Goal: Information Seeking & Learning: Learn about a topic

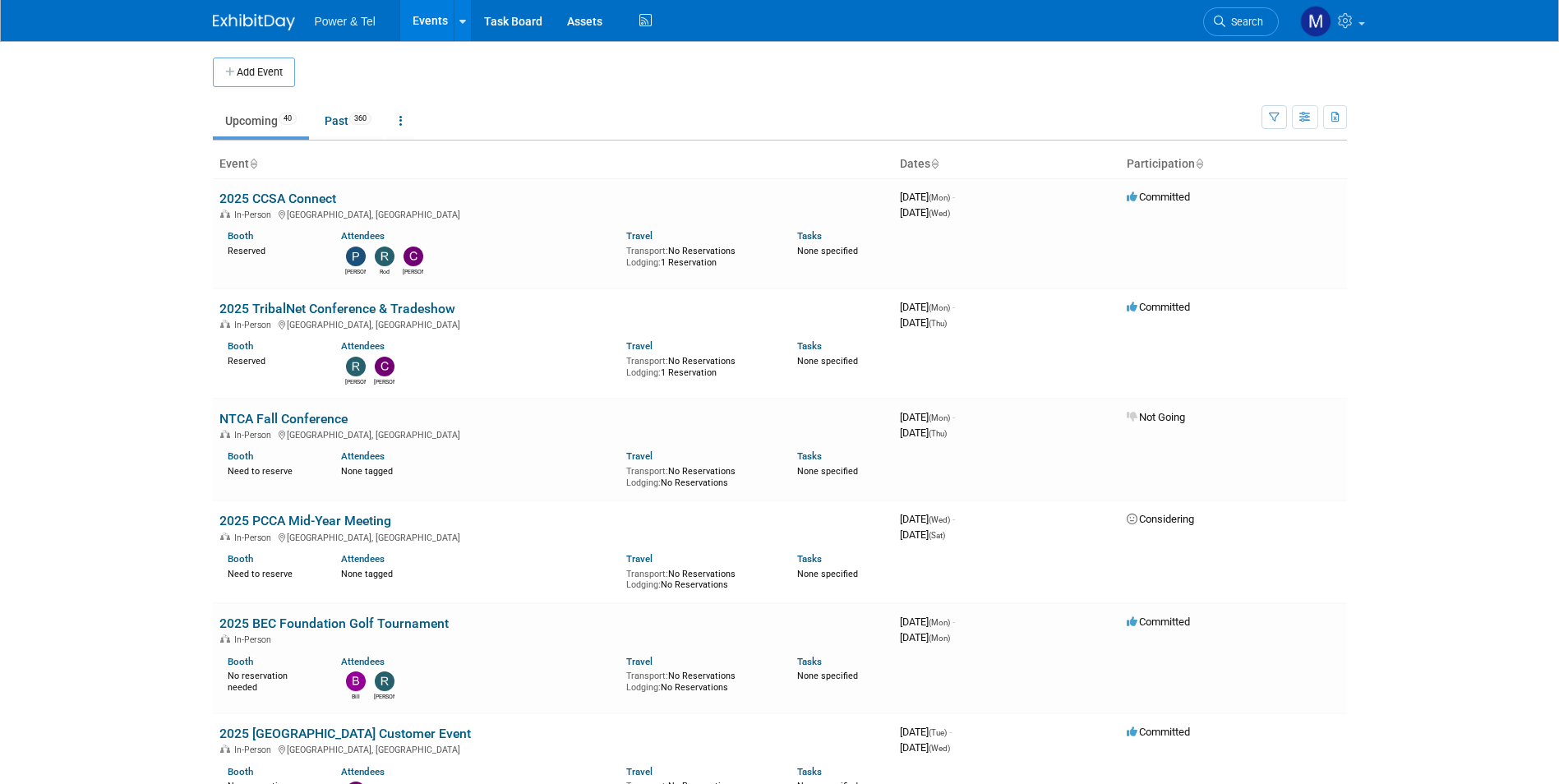
click at [1274, 67] on td at bounding box center [793, 72] width 997 height 30
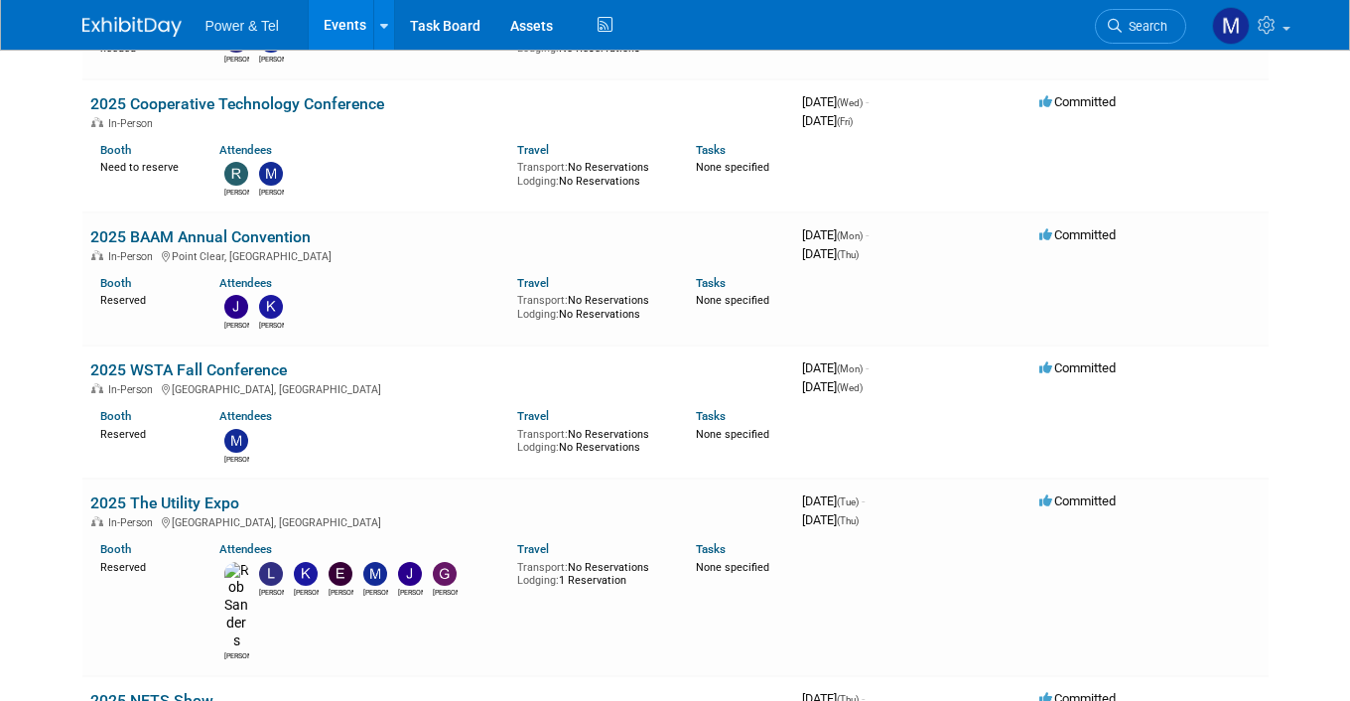
scroll to position [2157, 0]
click at [586, 402] on div "Travel Transport: No Reservations Lodging: No Reservations" at bounding box center [591, 428] width 149 height 52
click at [1146, 21] on span "Search" at bounding box center [1145, 26] width 46 height 15
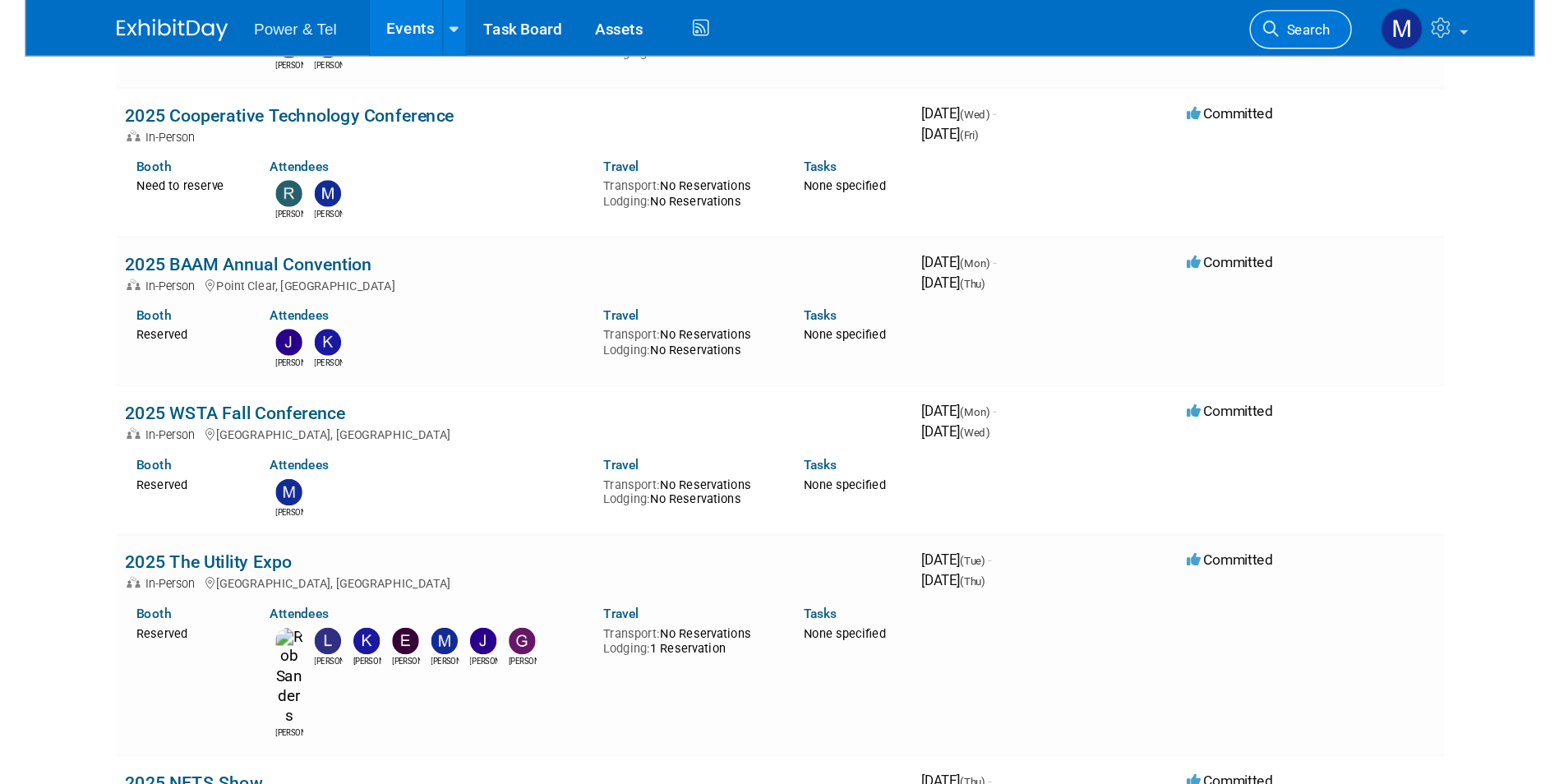
scroll to position [0, 0]
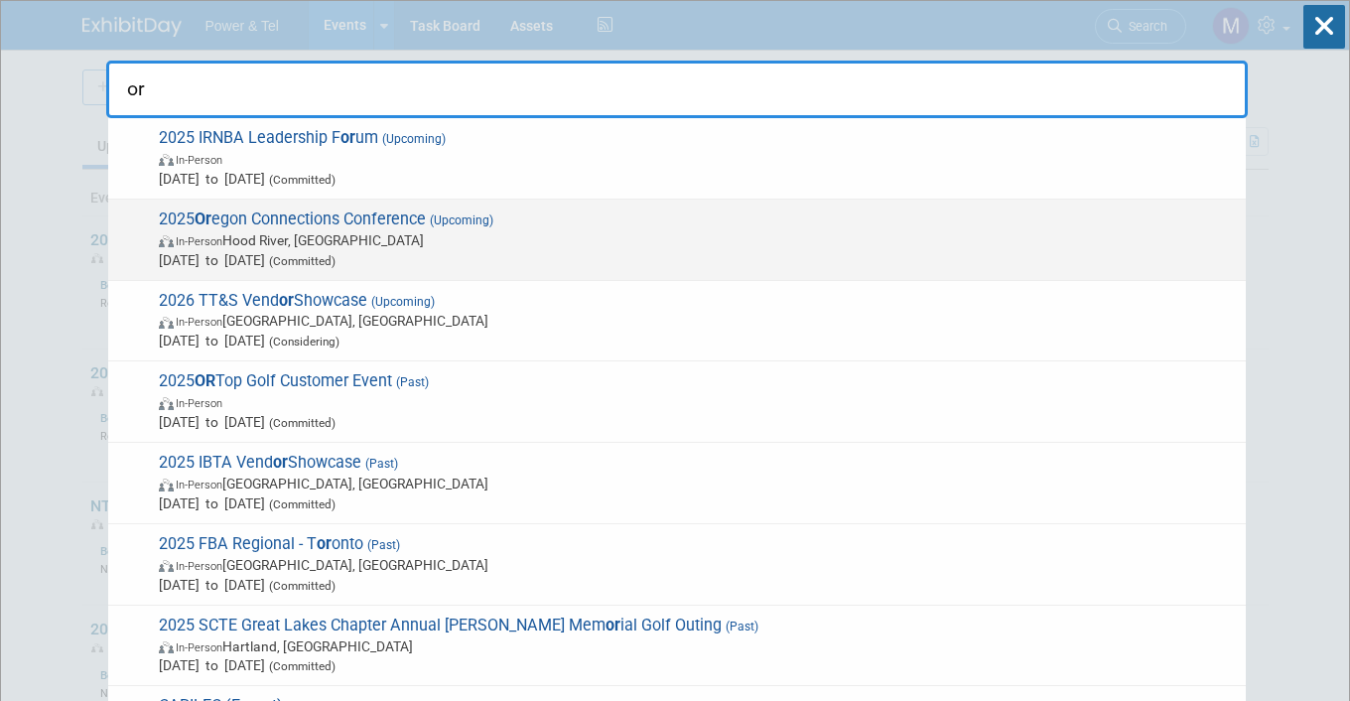
type input "or"
click at [416, 218] on span "2025 Or egon Connections Conference (Upcoming) In-Person Hood River, [GEOGRAPHI…" at bounding box center [694, 239] width 1083 height 61
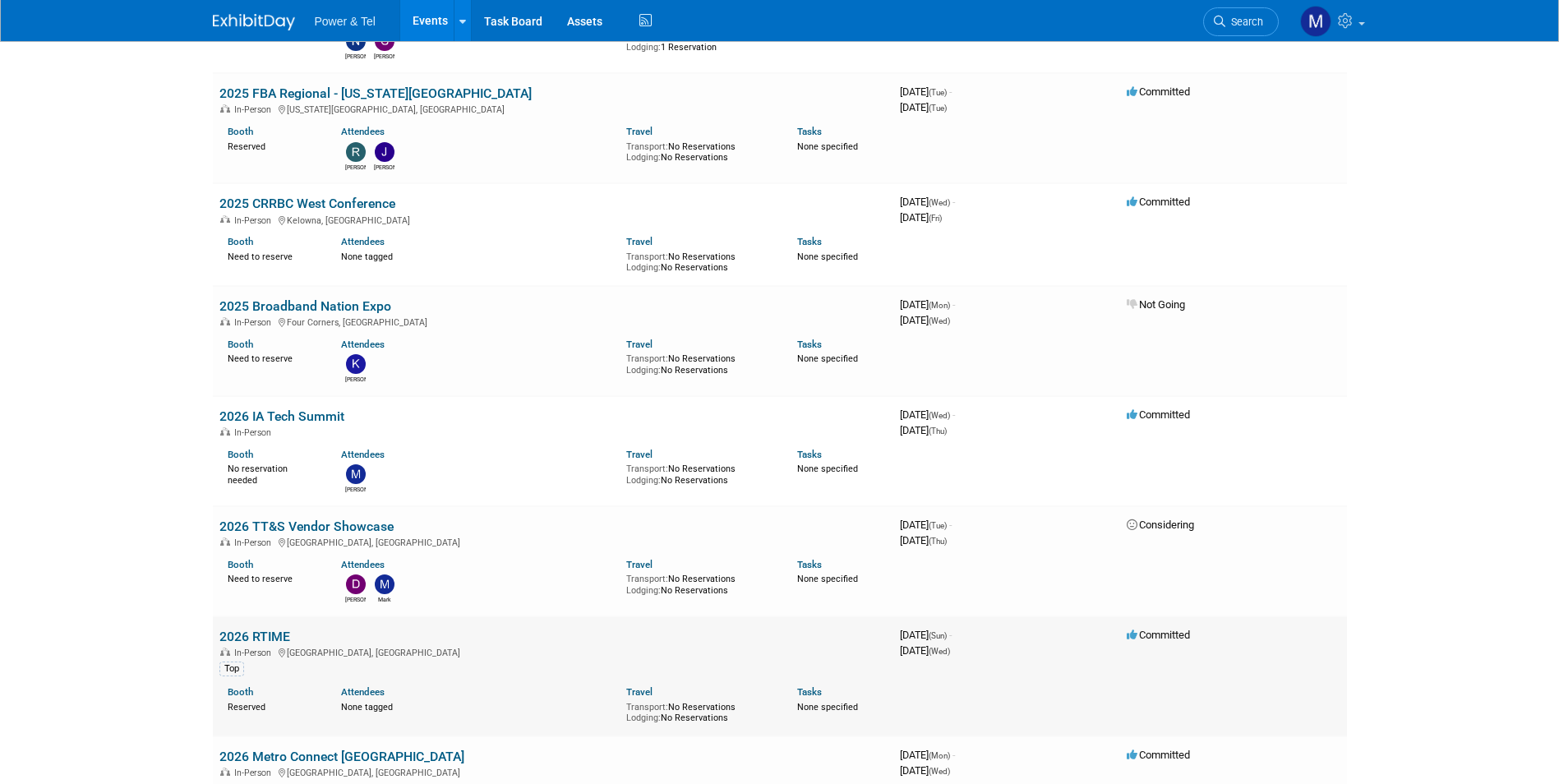
scroll to position [3883, 0]
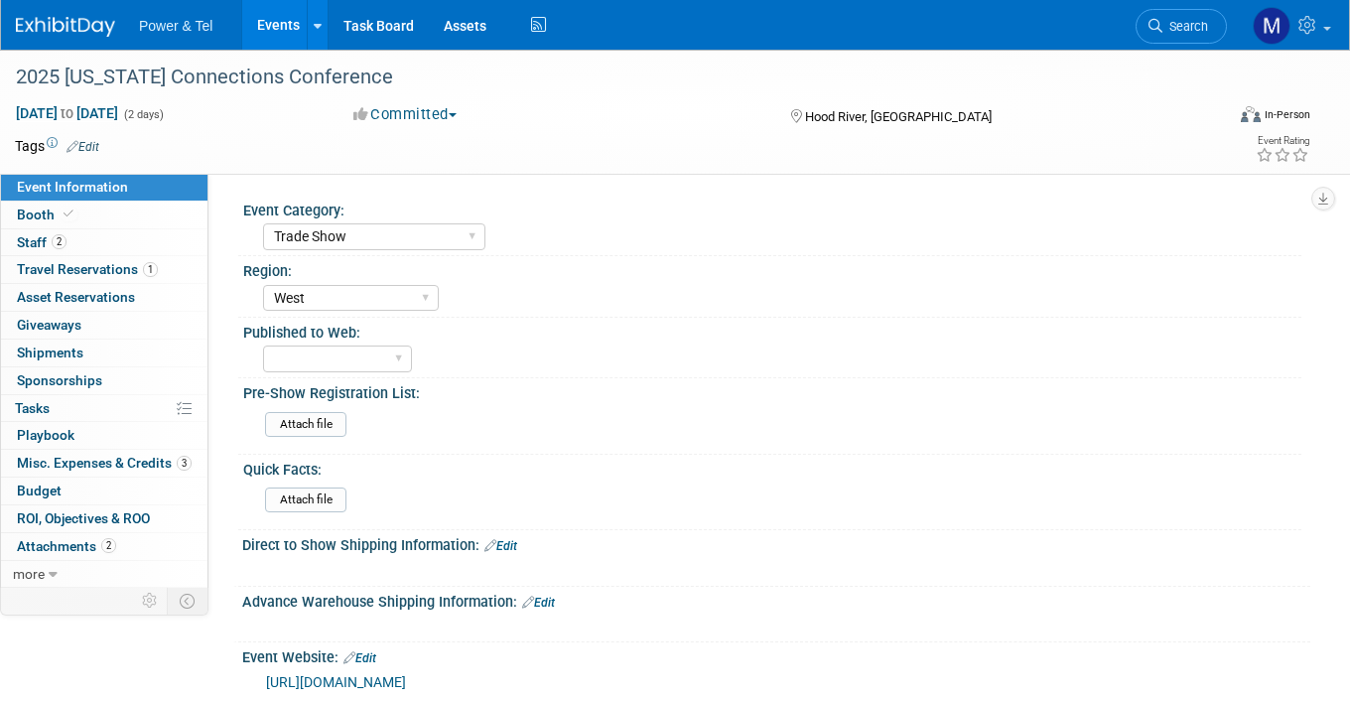
select select "Trade Show"
select select "West"
click at [151, 468] on span "Misc. Expenses & Credits 3" at bounding box center [104, 463] width 175 height 16
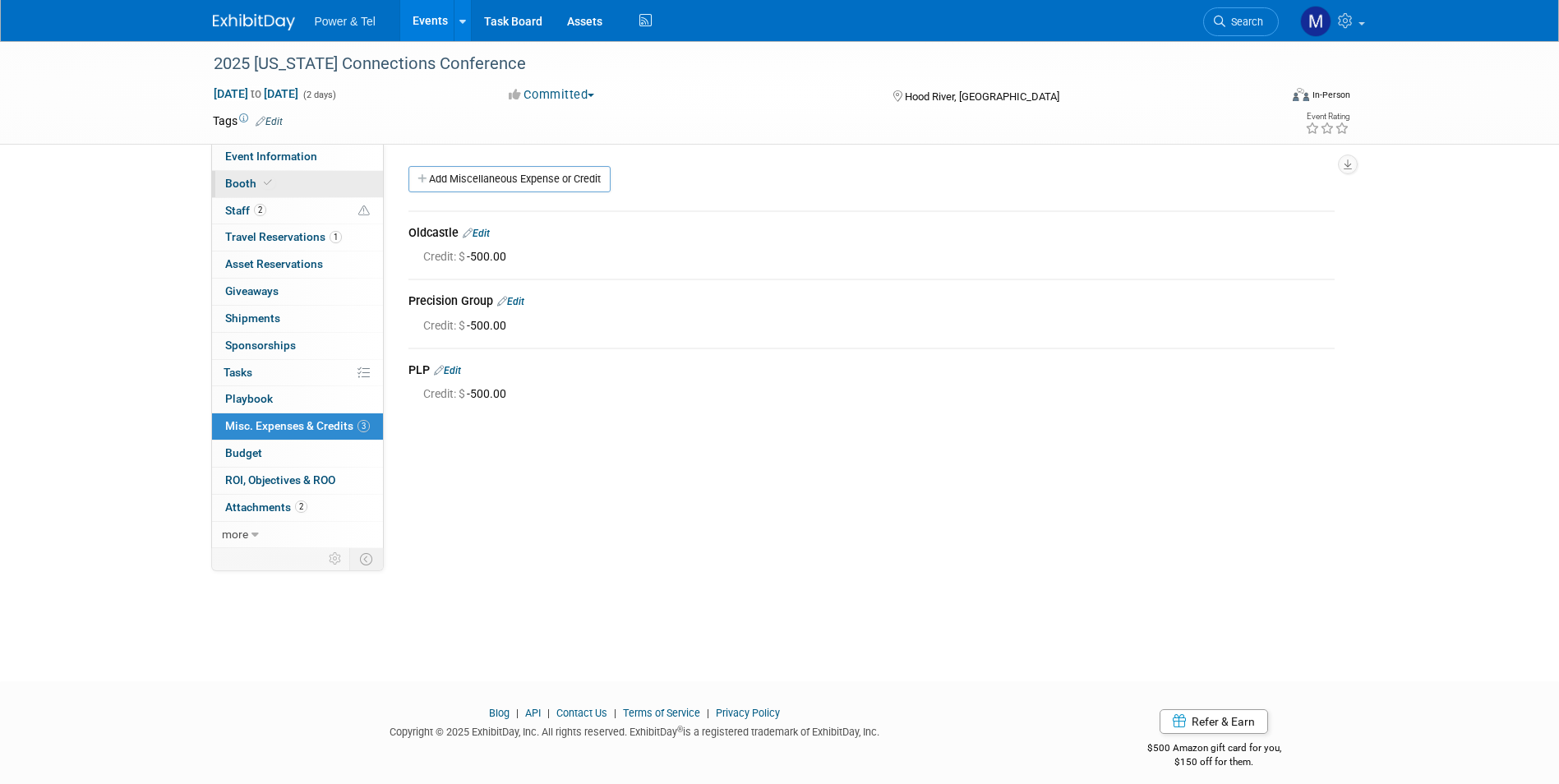
drag, startPoint x: 315, startPoint y: 167, endPoint x: 321, endPoint y: 178, distance: 12.5
click at [316, 166] on link "Event Information" at bounding box center [297, 157] width 171 height 26
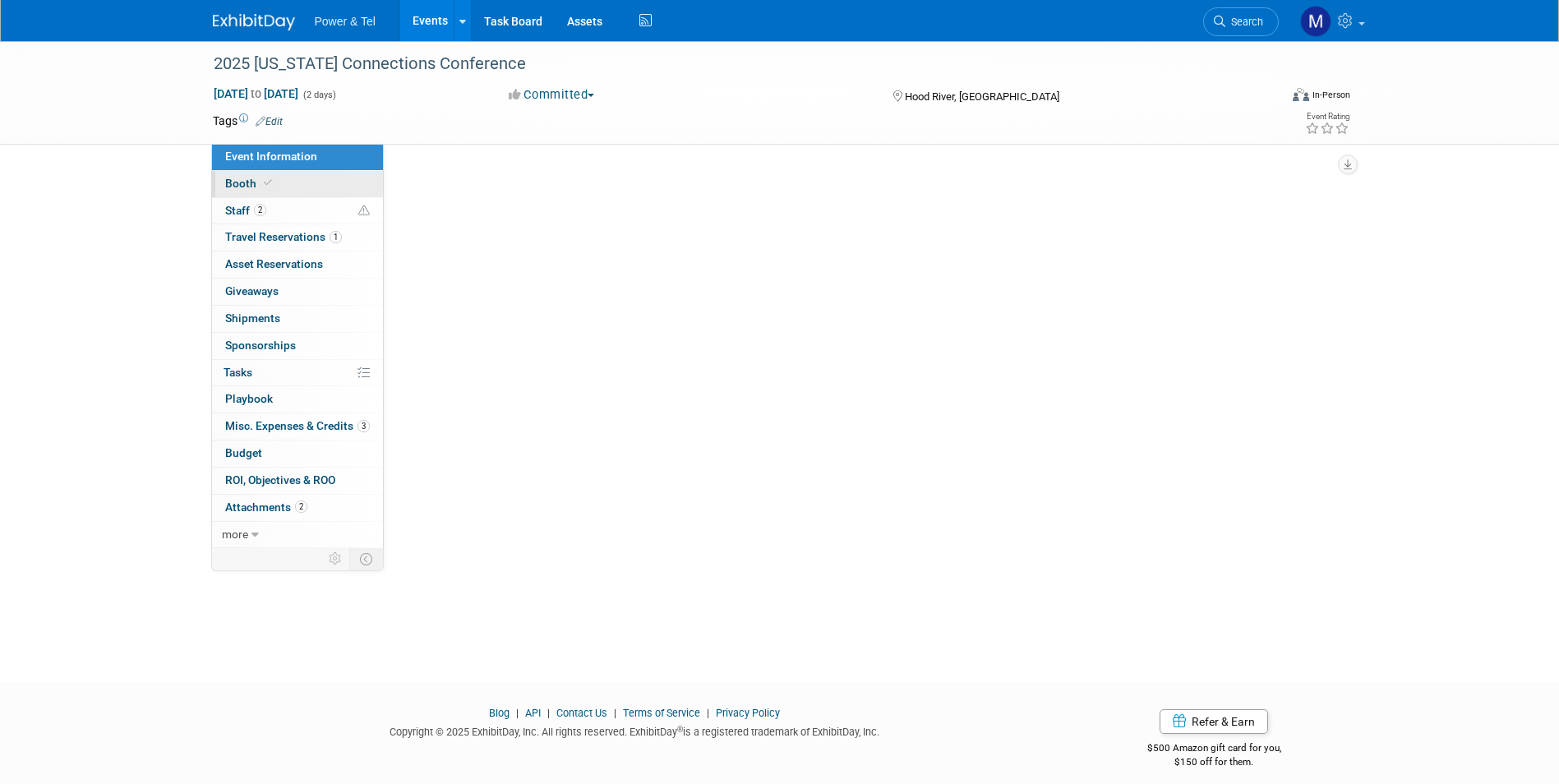
select select "Trade Show"
select select "West"
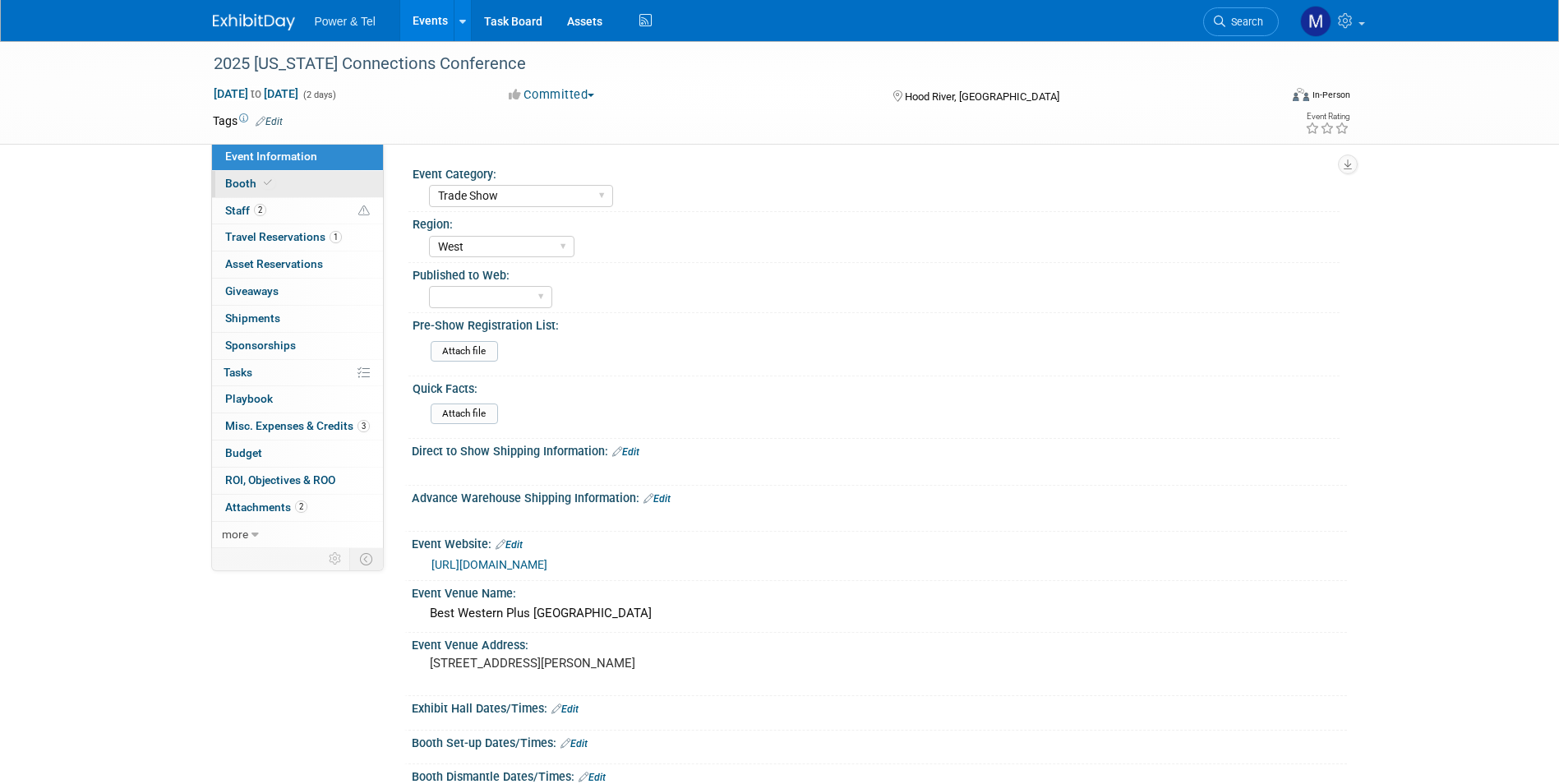
click at [322, 185] on link "Booth" at bounding box center [297, 184] width 171 height 26
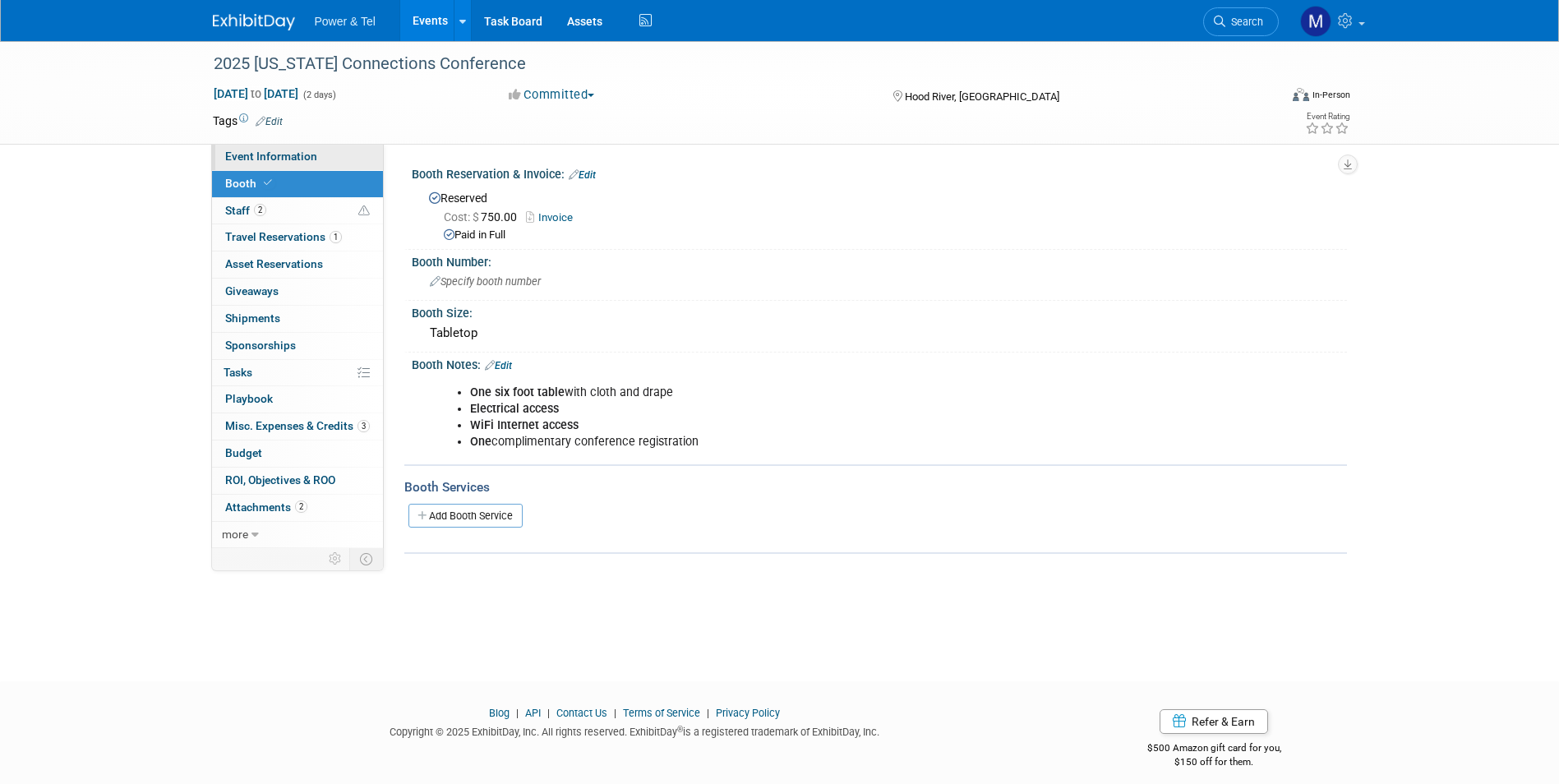
click at [340, 161] on link "Event Information" at bounding box center [297, 157] width 171 height 26
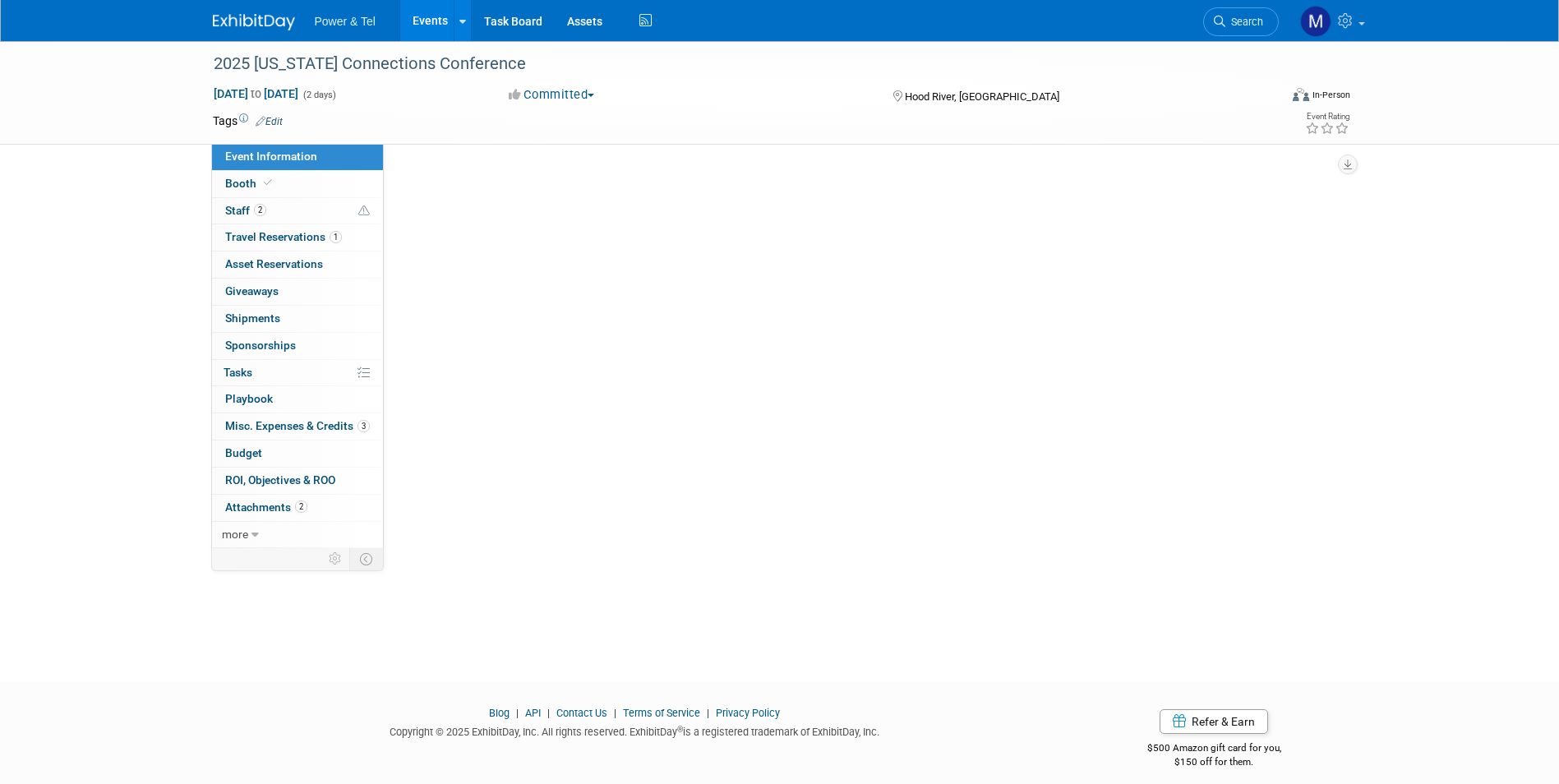
select select "Trade Show"
select select "West"
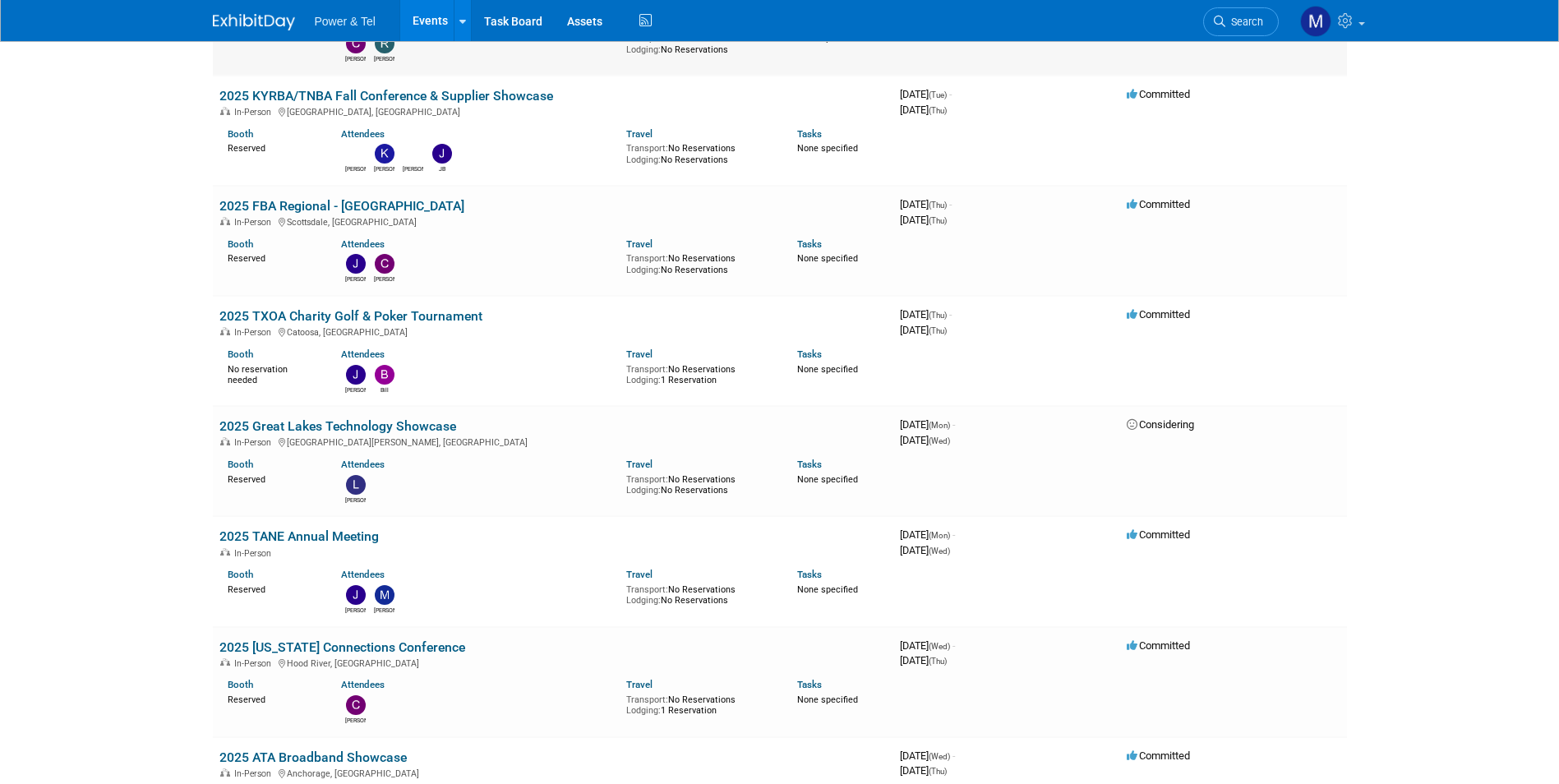
scroll to position [2675, 0]
click at [411, 415] on td "2025 Great Lakes Technology Showcase In-Person Fort Wayne, IN Booth Reserved At…" at bounding box center [553, 459] width 681 height 110
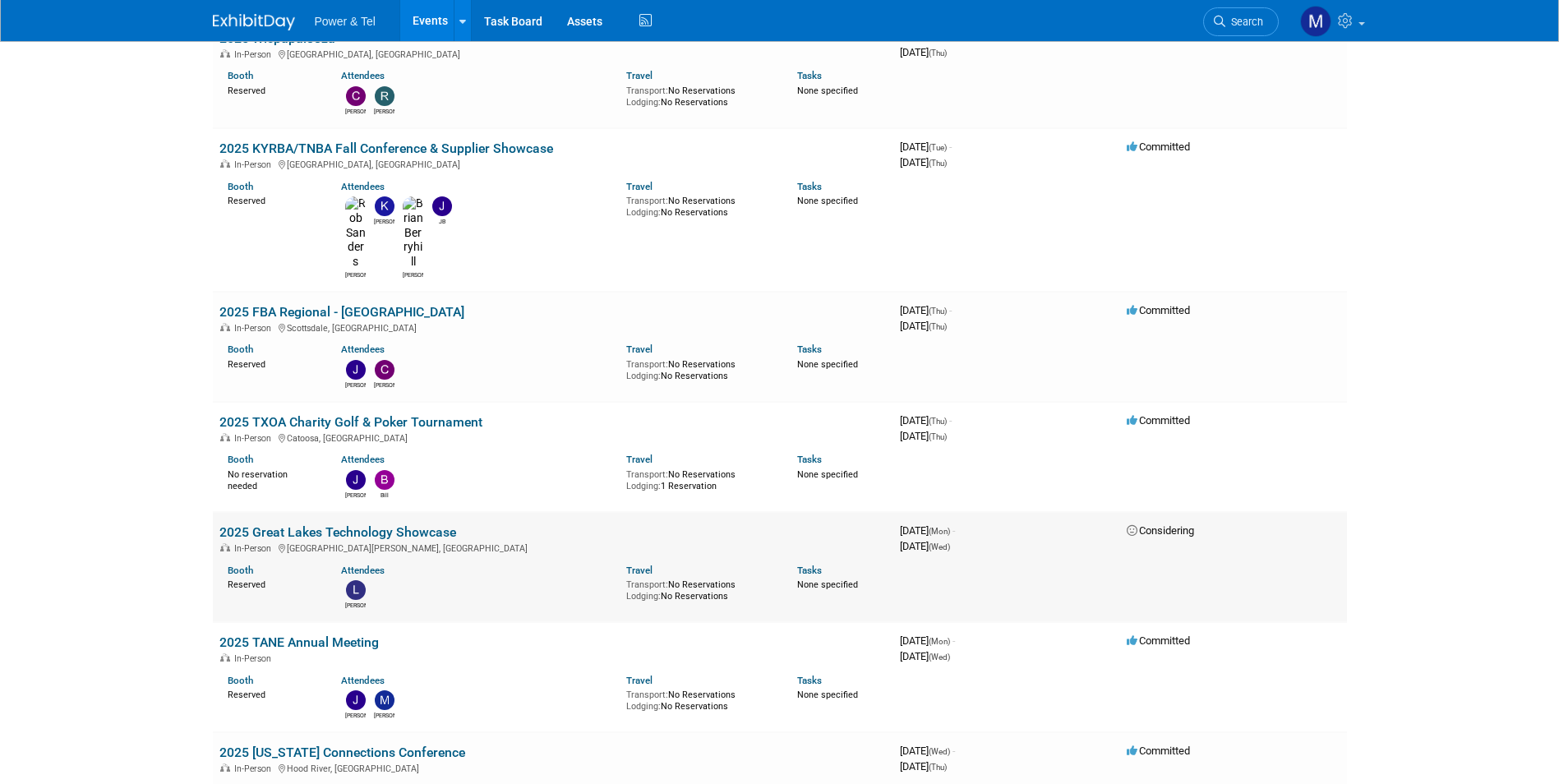
drag, startPoint x: 411, startPoint y: 418, endPoint x: 346, endPoint y: 429, distance: 65.9
click at [346, 524] on link "2025 Great Lakes Technology Showcase" at bounding box center [338, 531] width 237 height 16
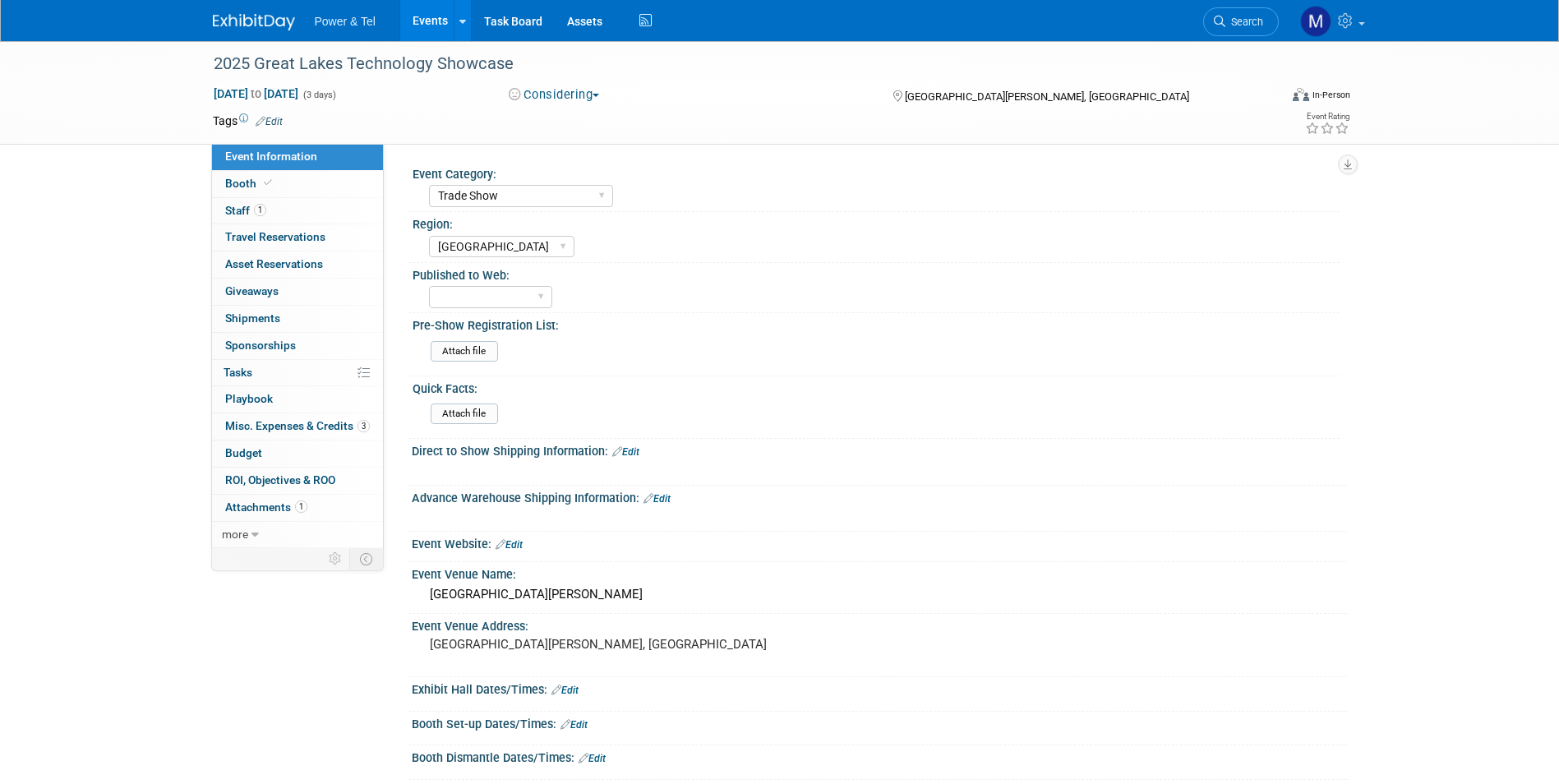
select select "Trade Show"
select select "Great Lakes"
click at [328, 176] on link "Booth" at bounding box center [297, 184] width 171 height 26
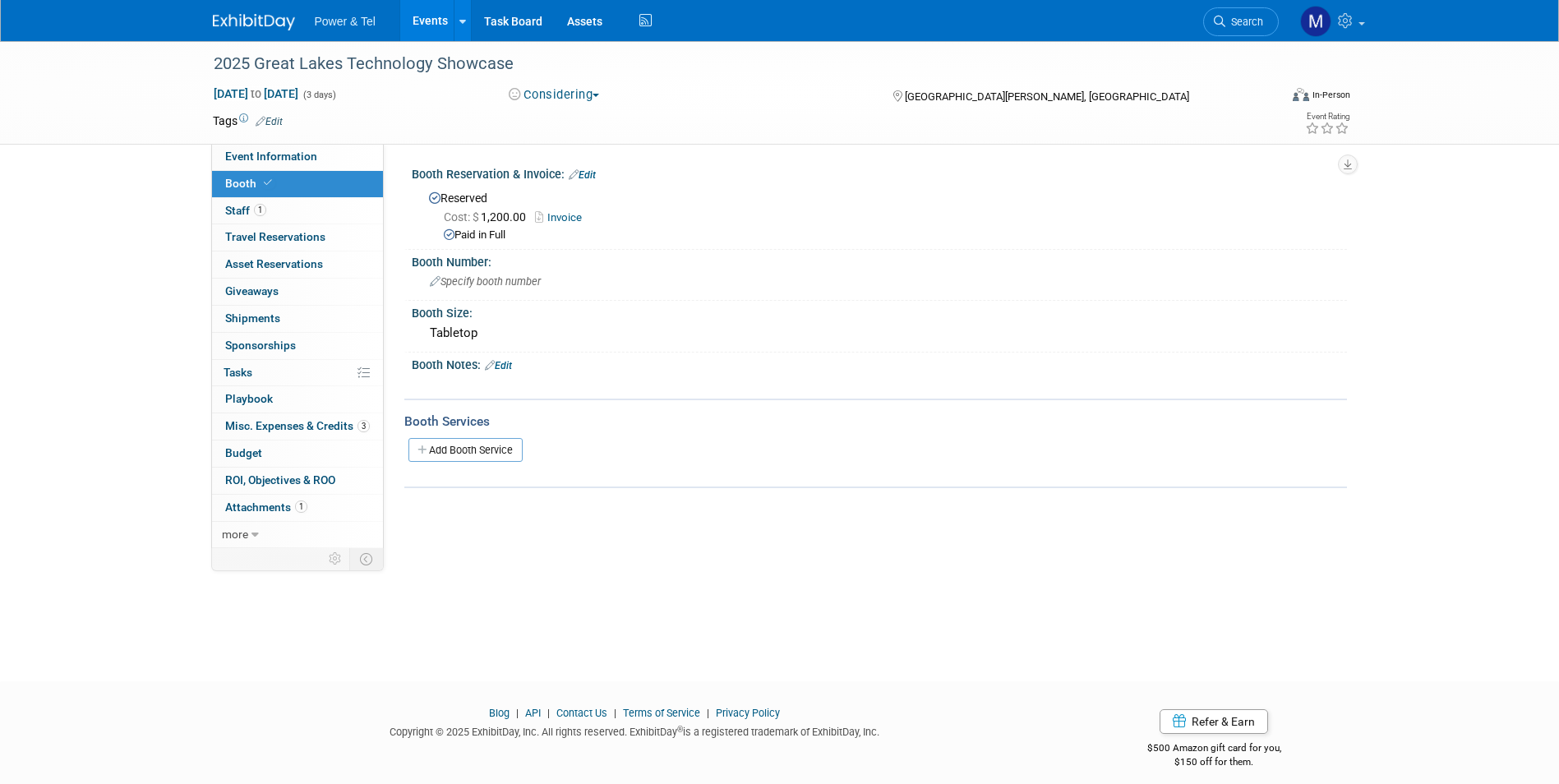
click at [567, 215] on link "Invoice" at bounding box center [562, 217] width 55 height 12
click at [272, 213] on link "1 Staff 1" at bounding box center [297, 211] width 171 height 26
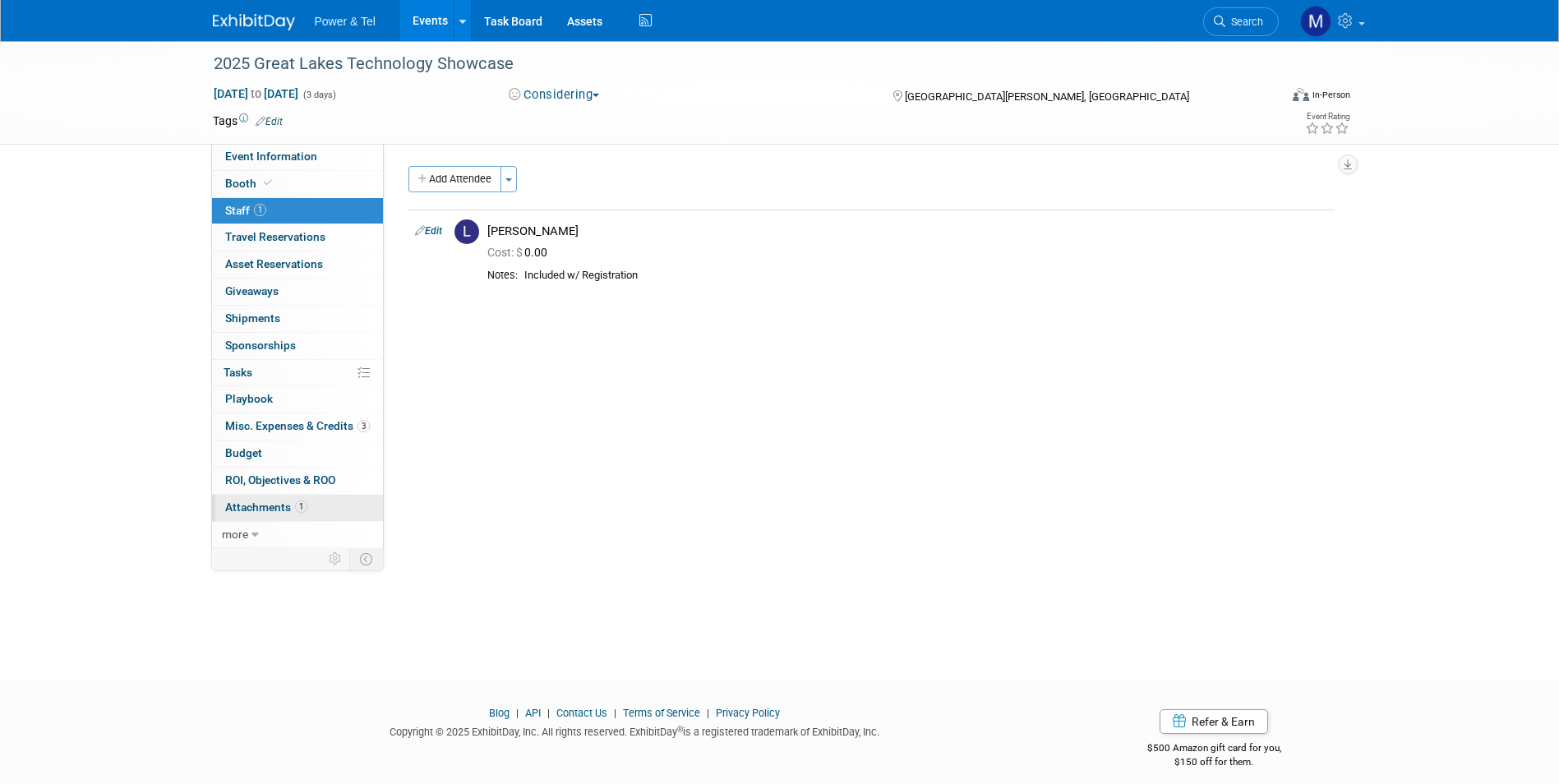
click at [302, 503] on span "1" at bounding box center [301, 507] width 12 height 12
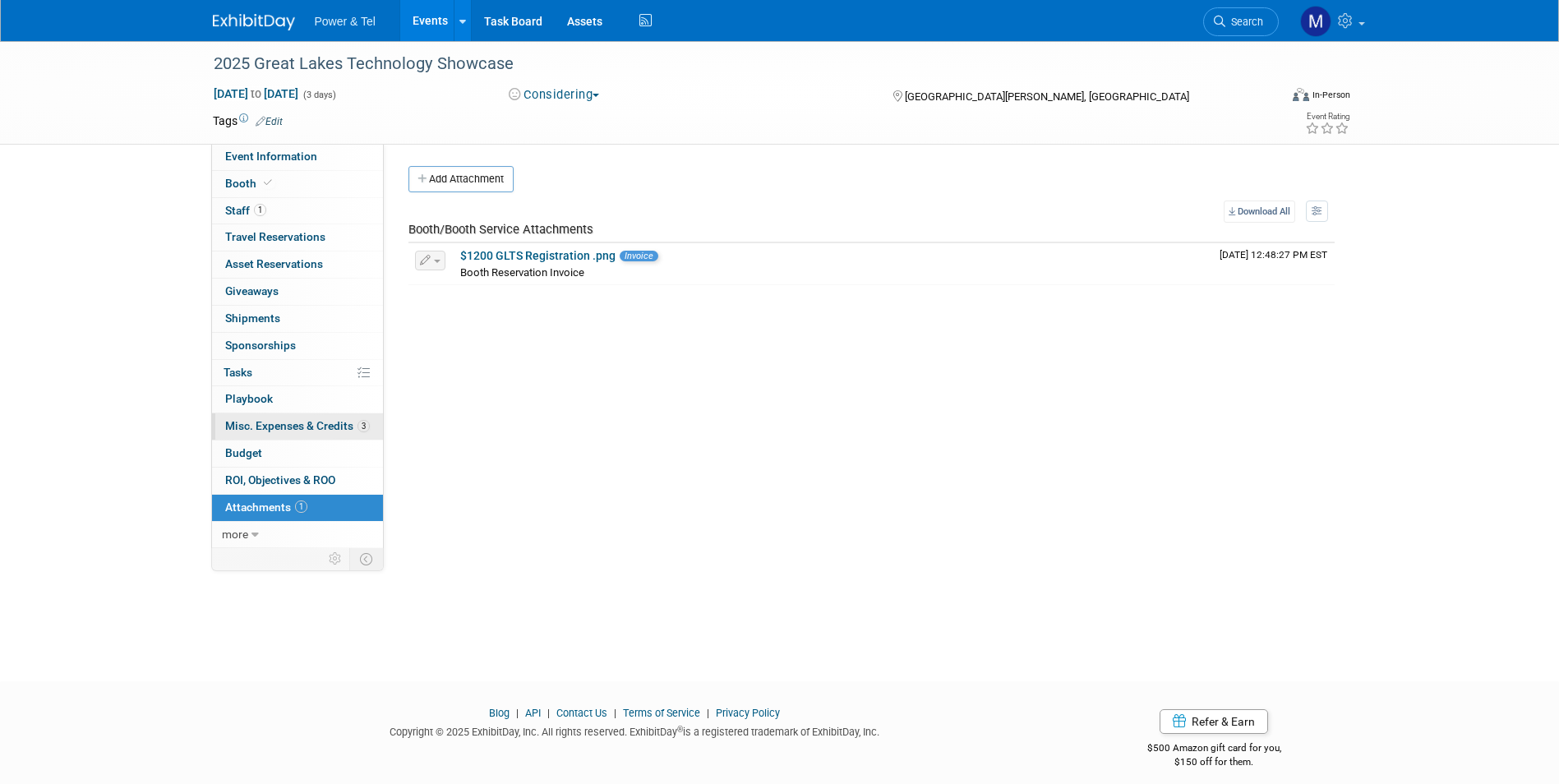
click at [327, 418] on link "3 Misc. Expenses & Credits 3" at bounding box center [297, 426] width 171 height 26
